Goal: Check status

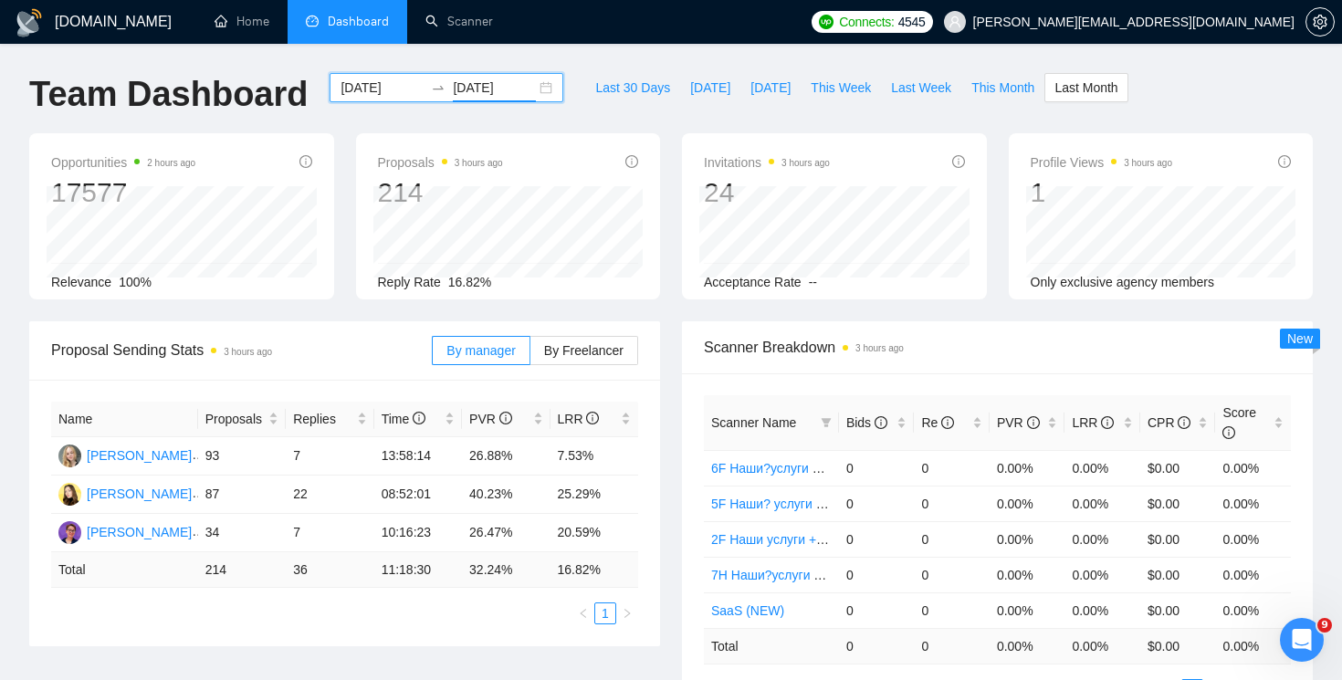
click at [539, 89] on div "[DATE] [DATE]" at bounding box center [447, 87] width 234 height 29
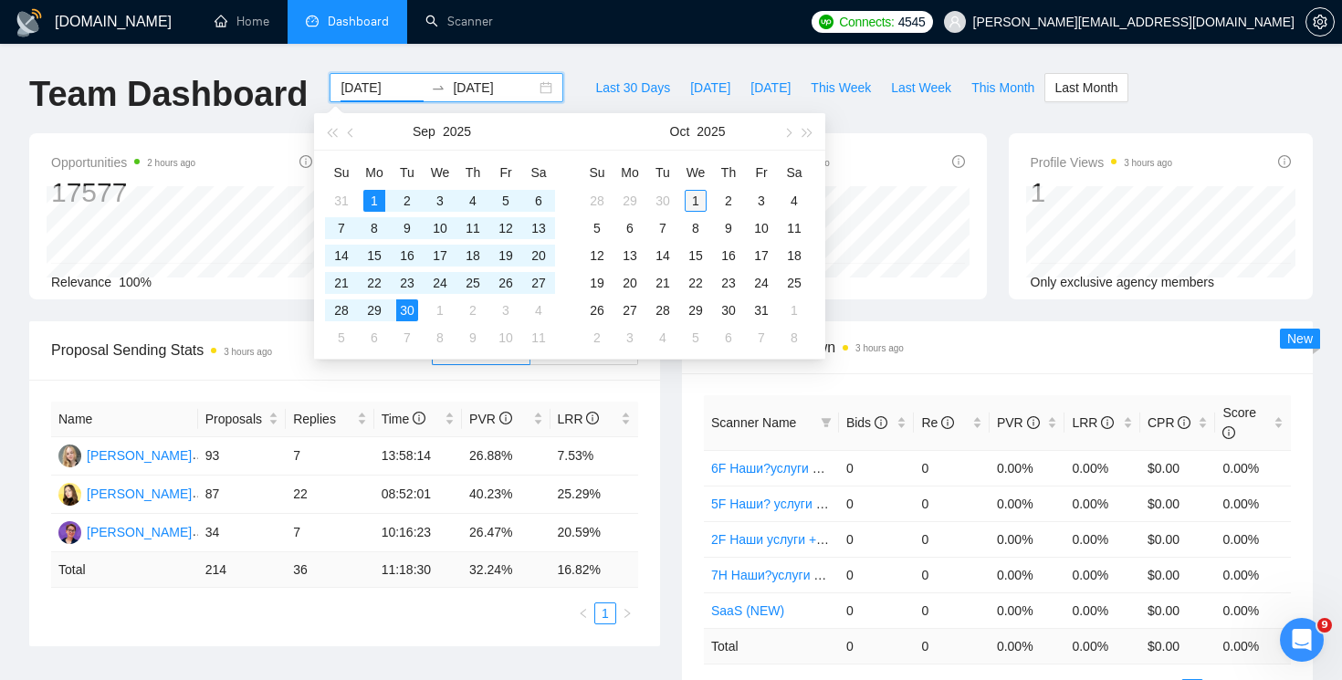
type input "[DATE]"
click at [699, 199] on div "1" at bounding box center [696, 201] width 22 height 22
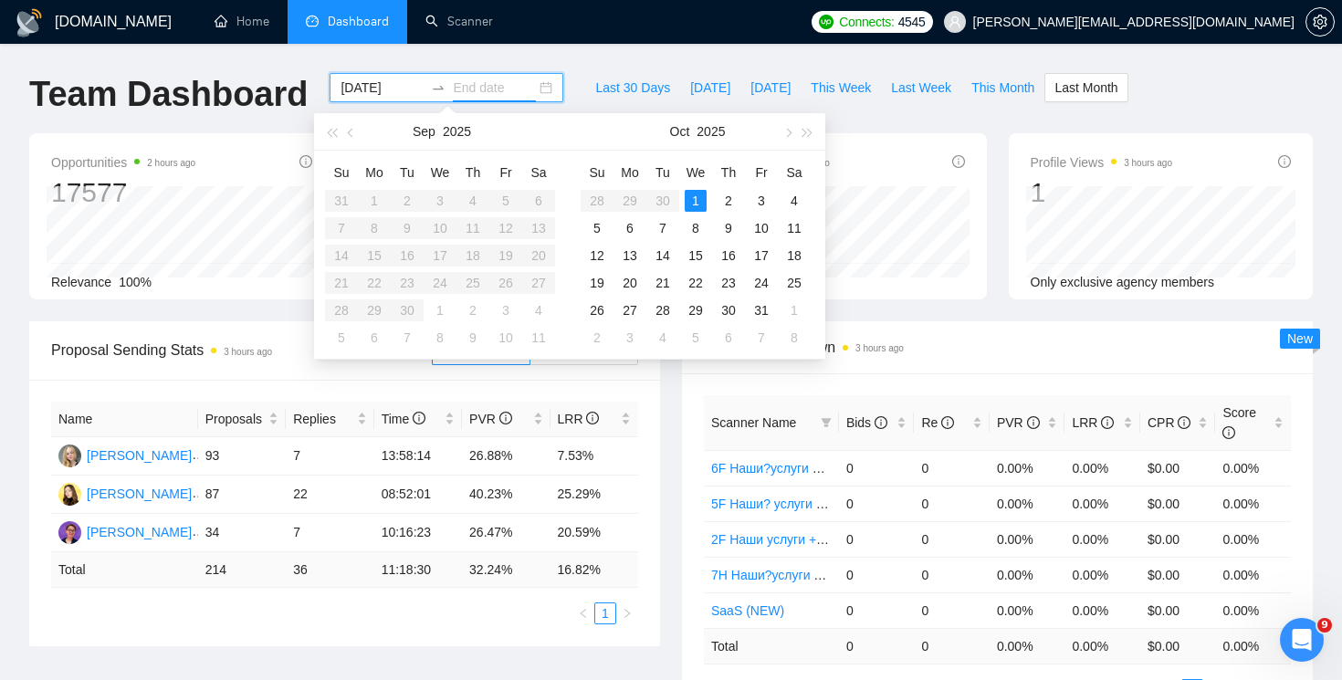
click at [699, 199] on div "1" at bounding box center [696, 201] width 22 height 22
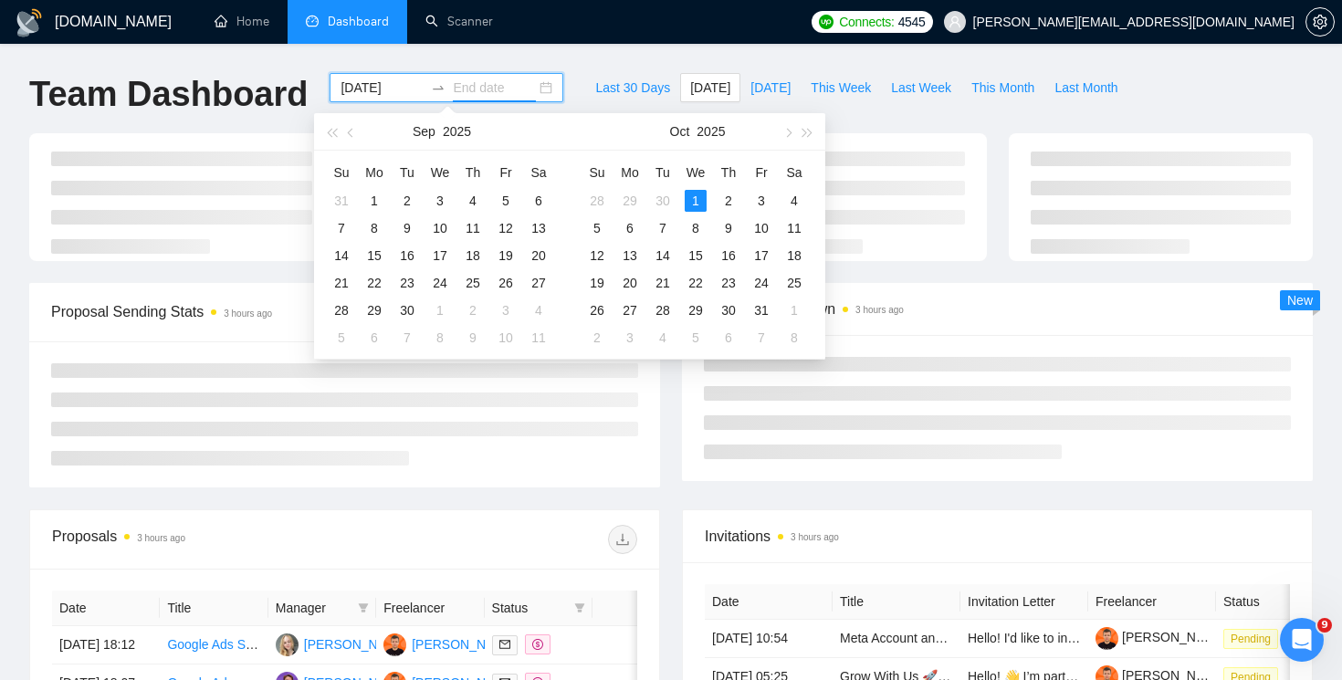
type input "[DATE]"
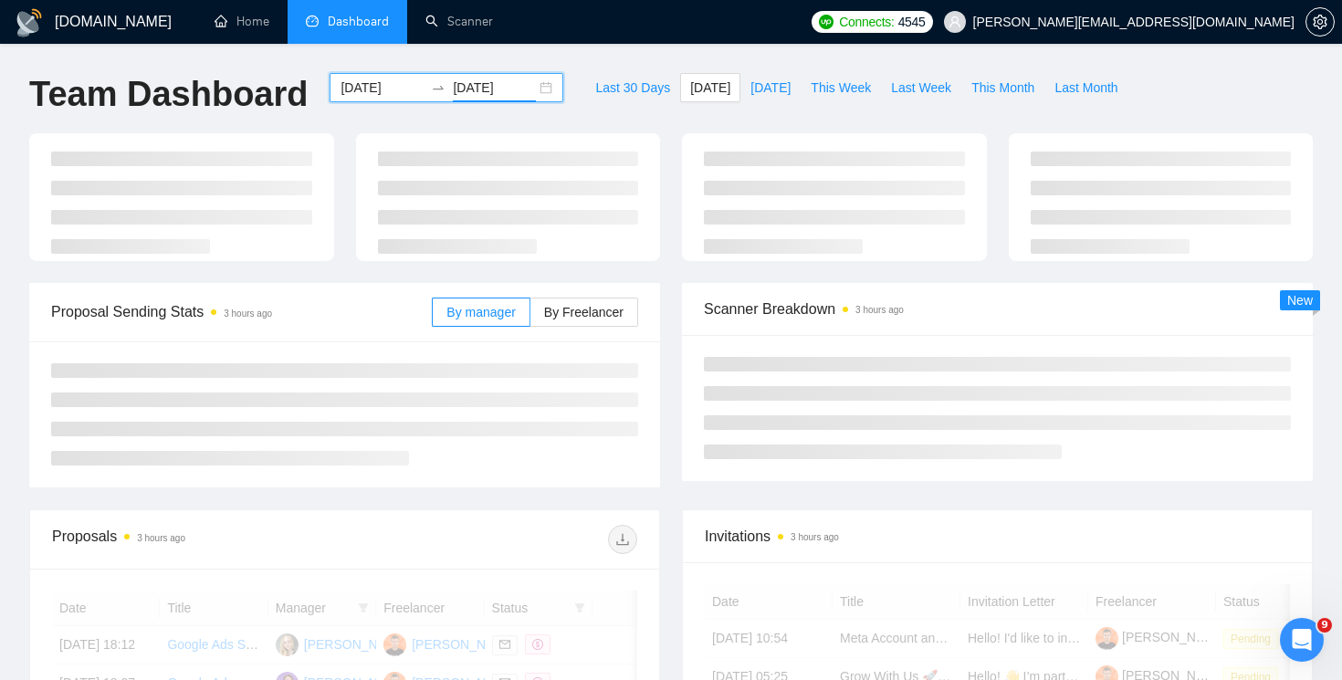
click at [364, 100] on div "[DATE] [DATE]" at bounding box center [447, 87] width 234 height 29
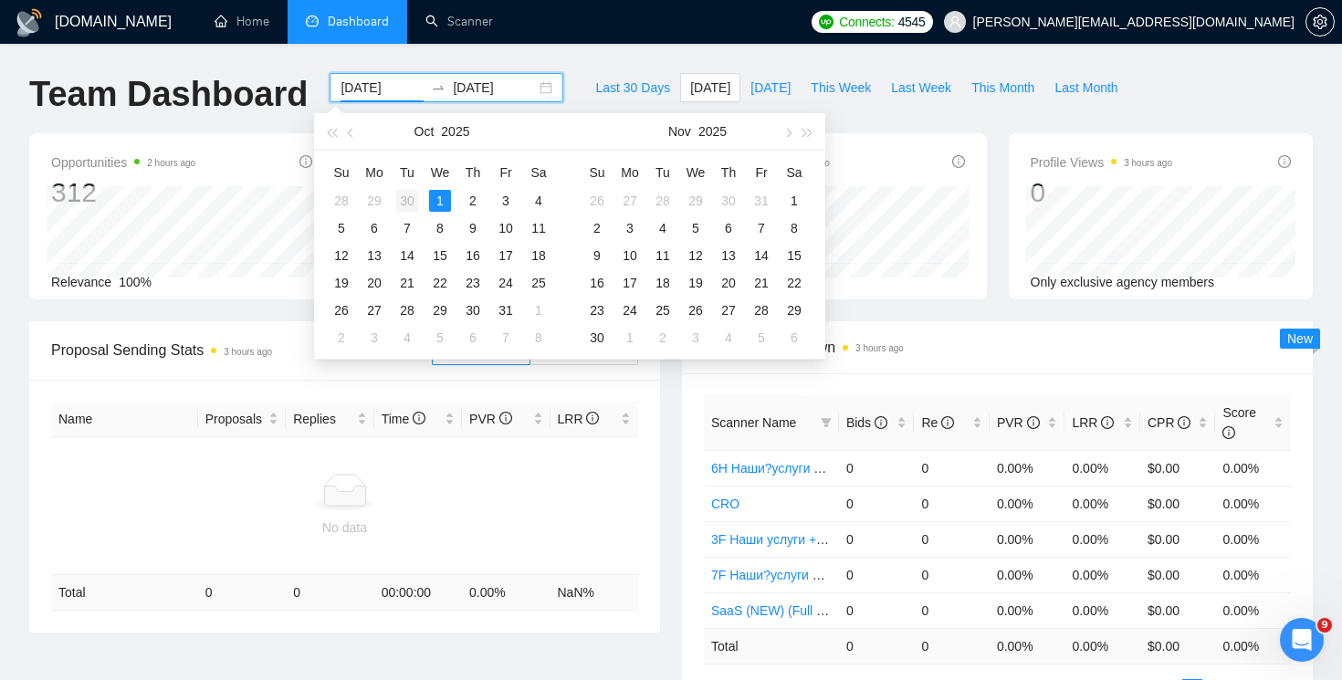
type input "[DATE]"
click at [403, 188] on td "30" at bounding box center [407, 200] width 33 height 27
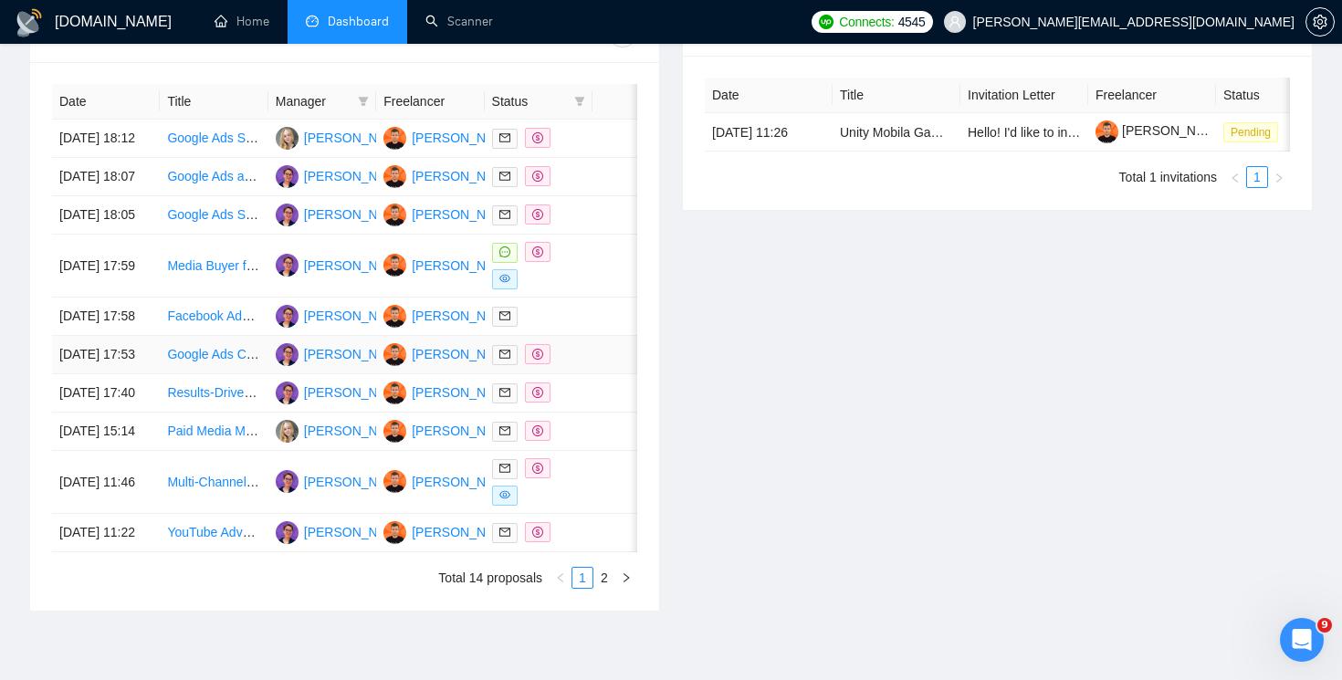
scroll to position [749, 0]
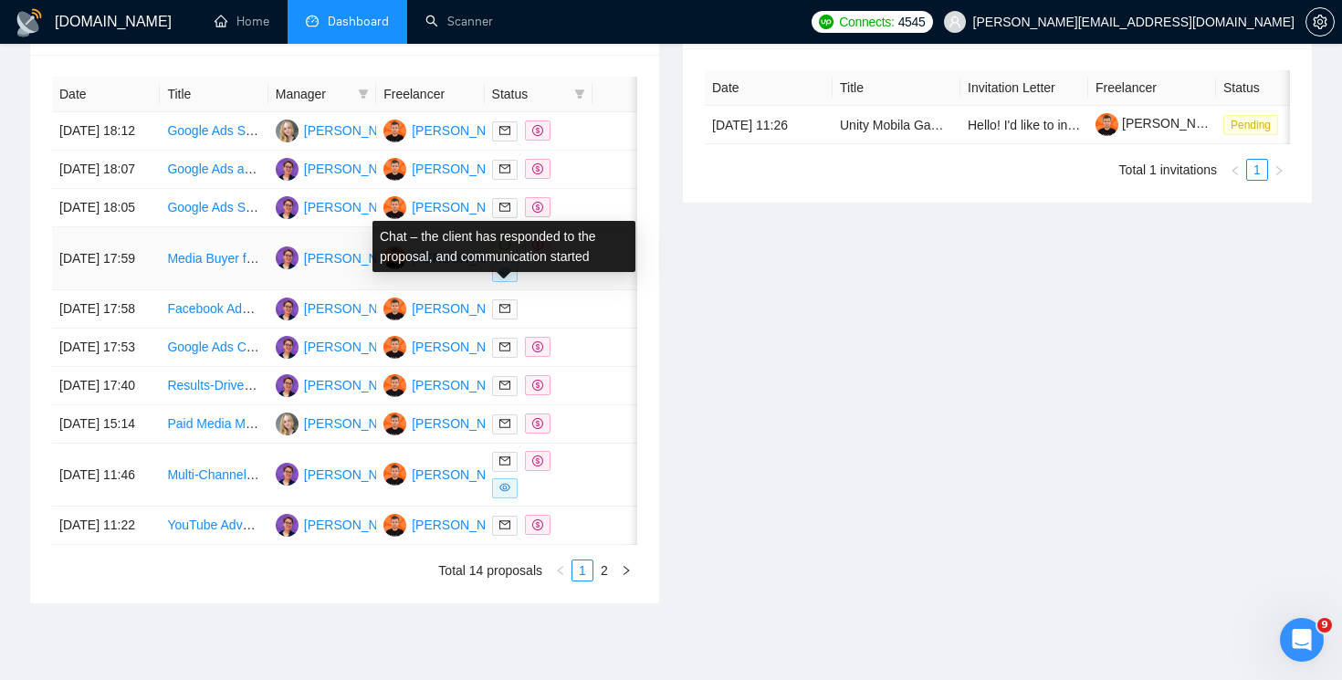
click at [508, 250] on icon "message" at bounding box center [504, 244] width 11 height 11
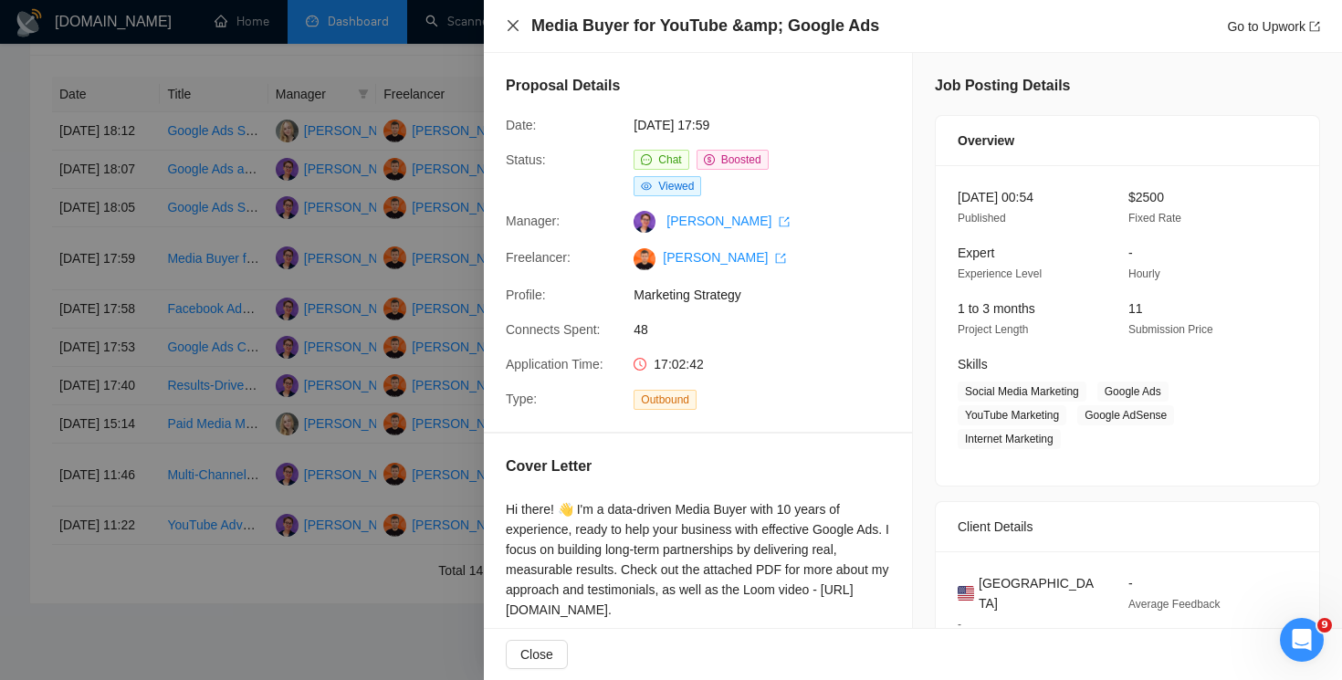
click at [512, 21] on icon "close" at bounding box center [513, 25] width 15 height 15
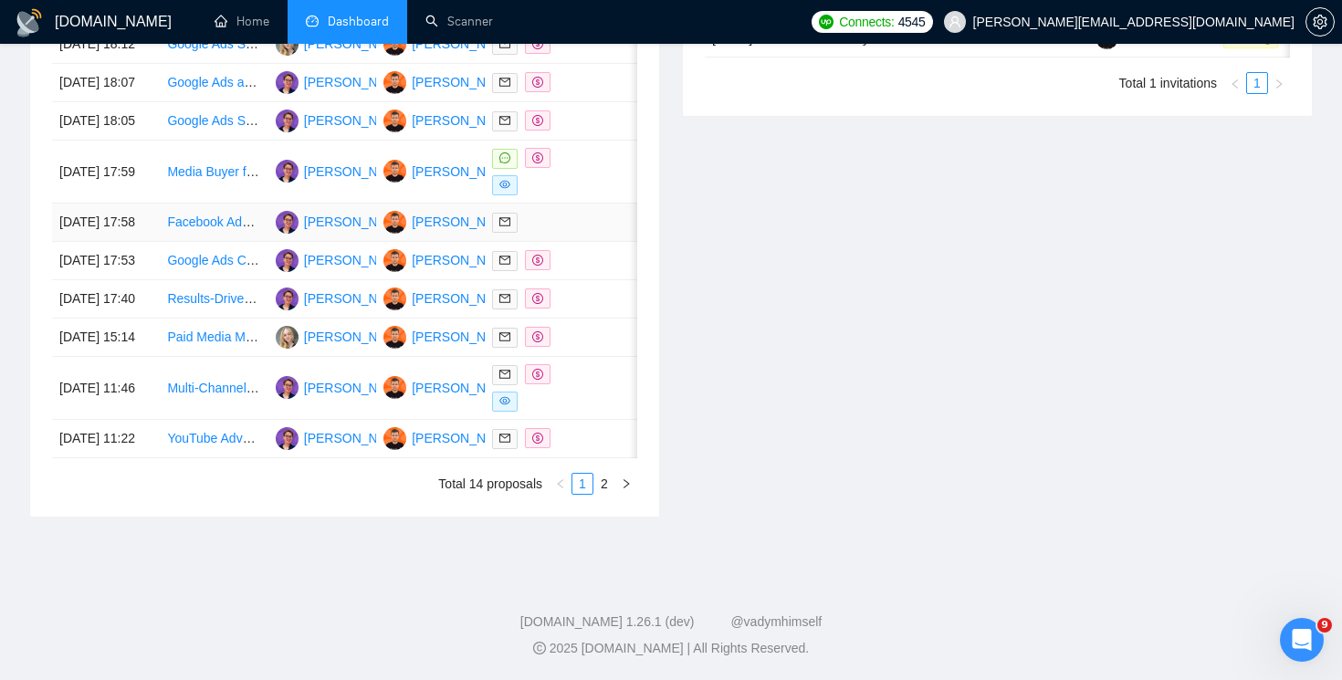
scroll to position [974, 0]
click at [601, 482] on link "2" at bounding box center [604, 484] width 20 height 20
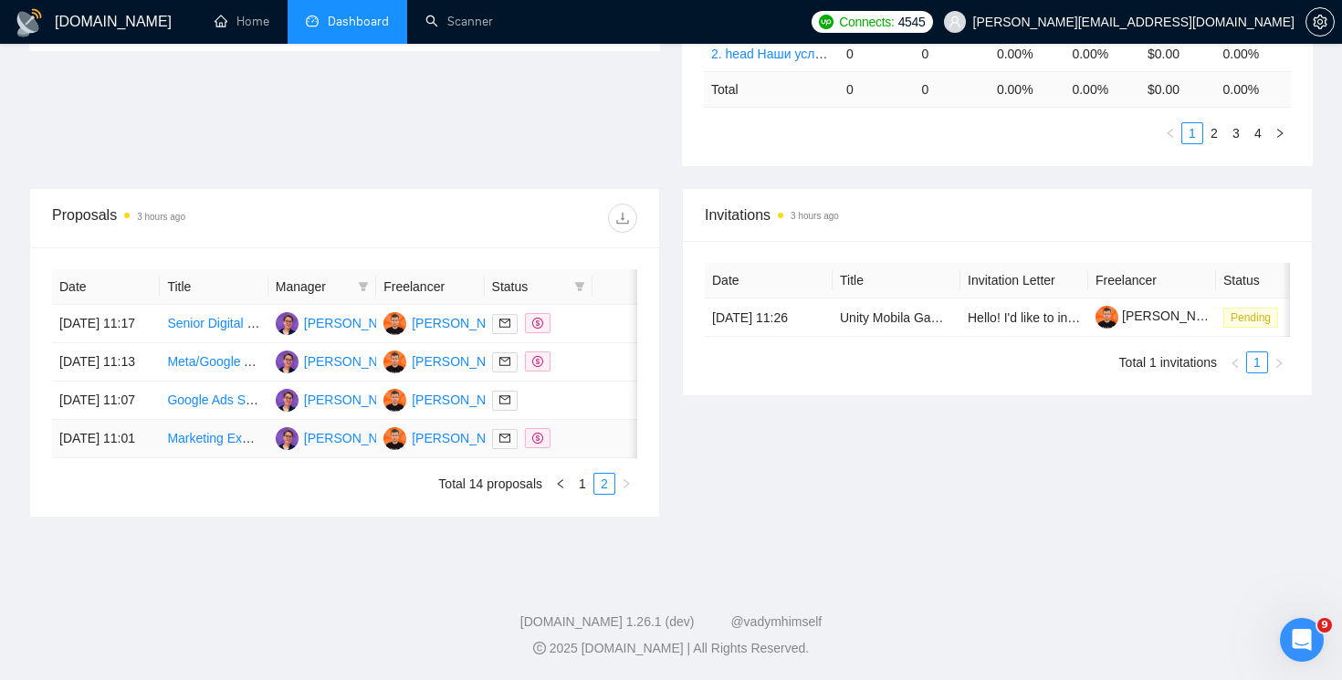
scroll to position [626, 0]
click at [581, 484] on link "1" at bounding box center [582, 484] width 20 height 20
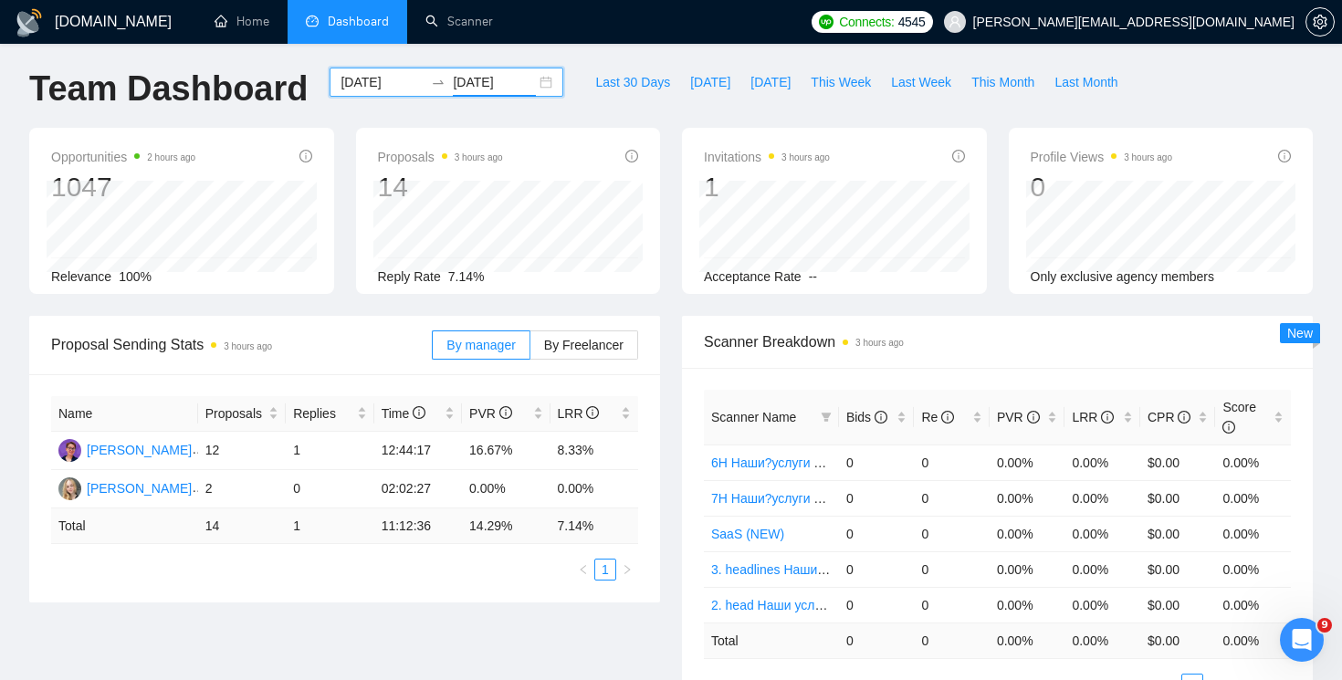
scroll to position [0, 0]
